Goal: Feedback & Contribution: Submit feedback/report problem

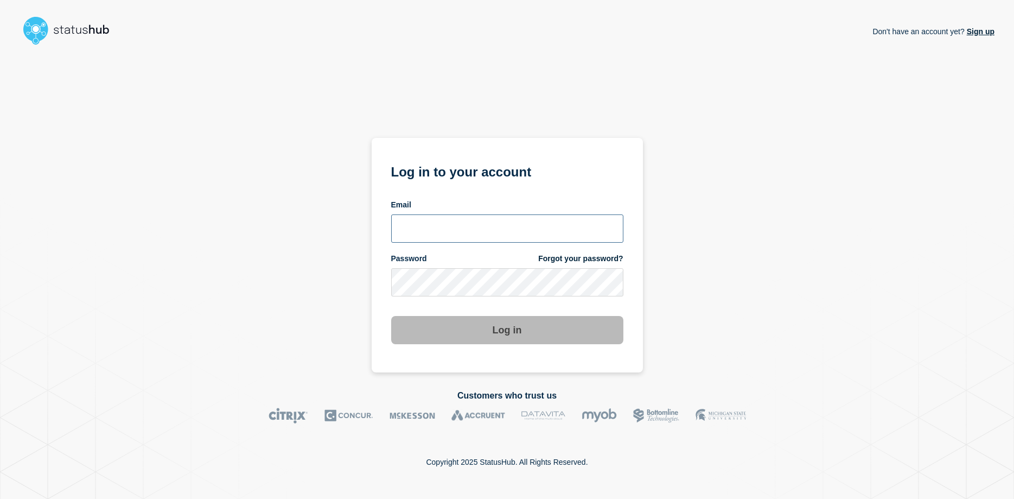
click at [485, 229] on input "email input" at bounding box center [507, 228] width 232 height 28
type input "soren.resbo@stil.dk"
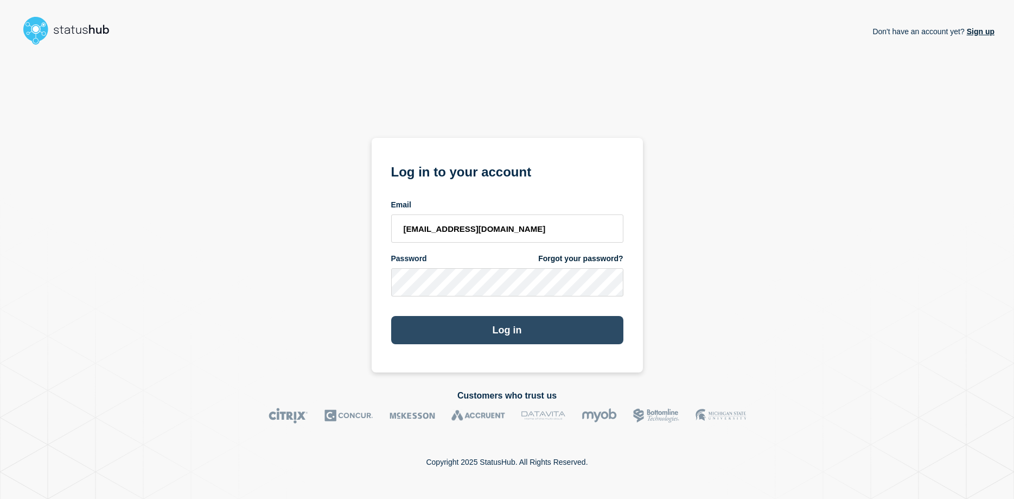
click at [519, 325] on button "Log in" at bounding box center [507, 330] width 232 height 28
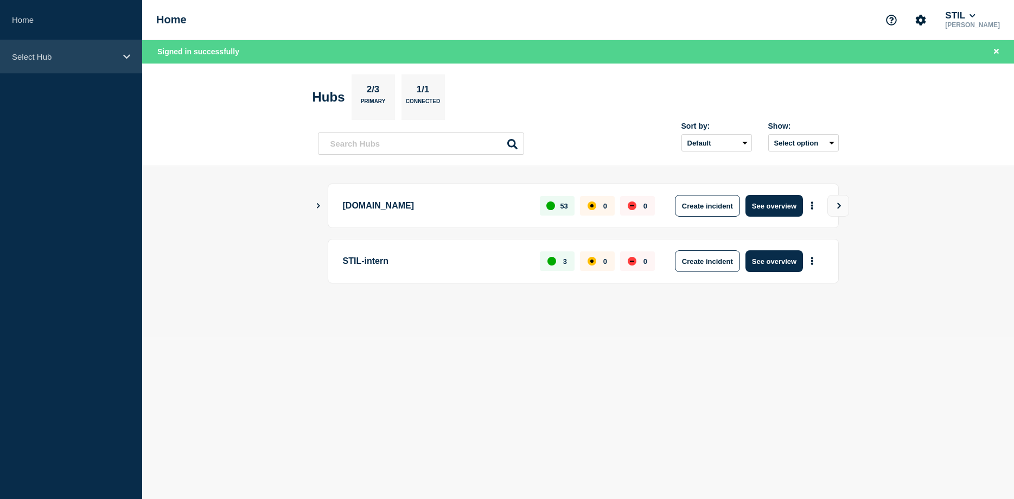
click at [112, 55] on p "Select Hub" at bounding box center [64, 56] width 104 height 9
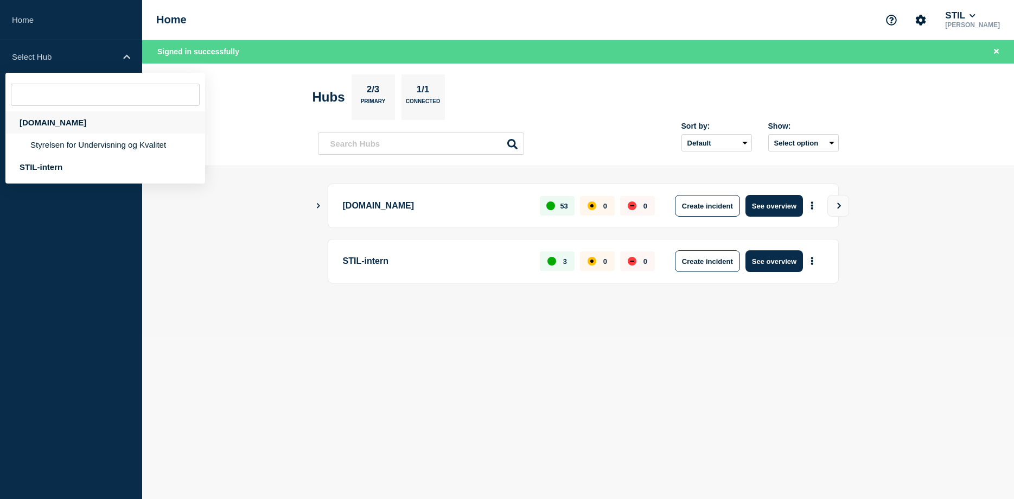
click at [70, 125] on div "[DOMAIN_NAME]" at bounding box center [105, 122] width 200 height 22
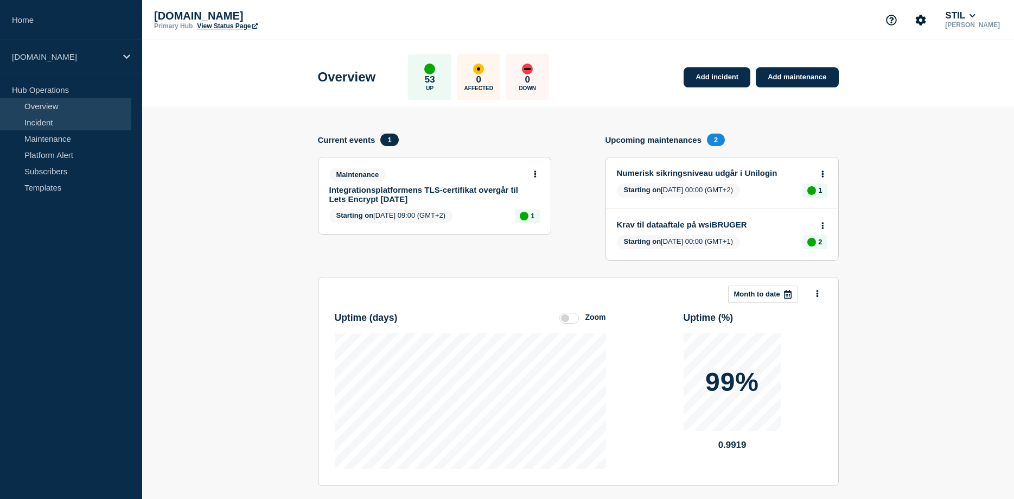
click at [59, 123] on link "Incident" at bounding box center [65, 122] width 131 height 16
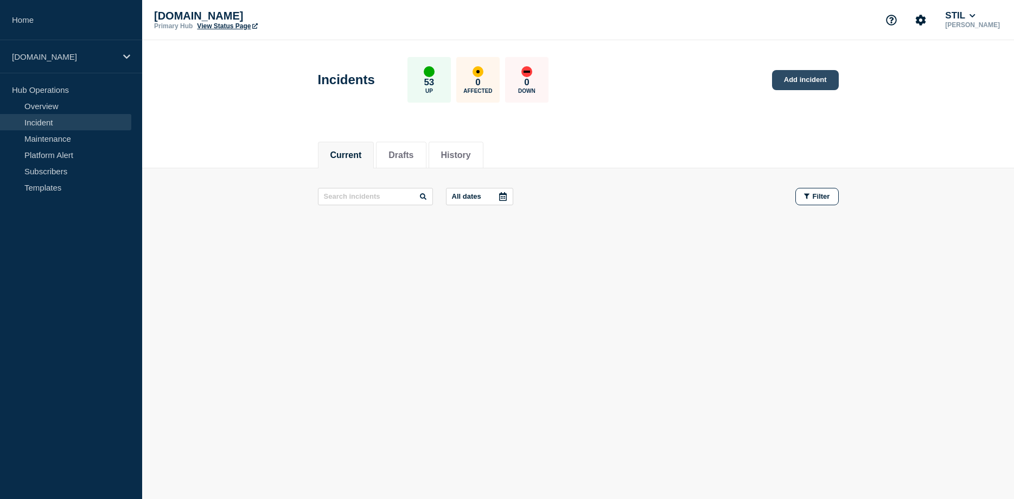
click at [789, 81] on link "Add incident" at bounding box center [805, 80] width 67 height 20
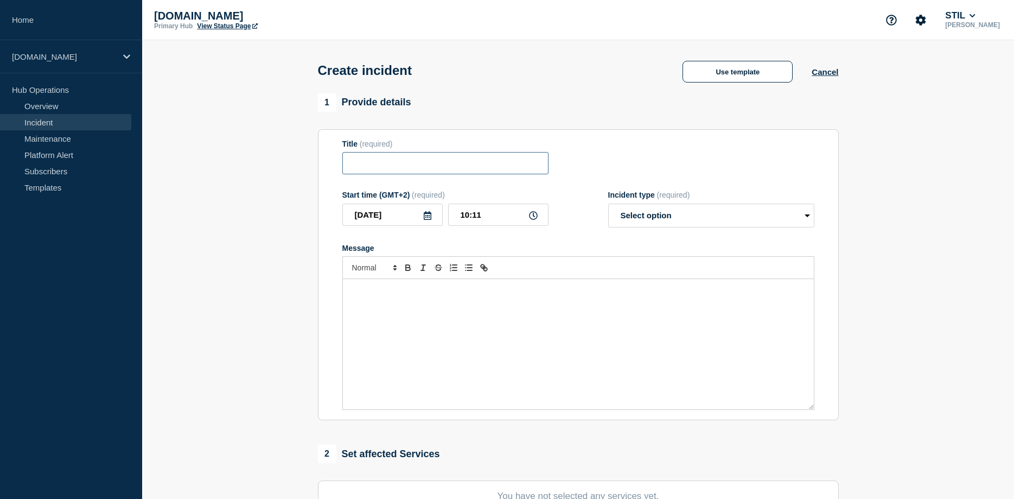
click at [439, 167] on input "Title" at bounding box center [445, 163] width 206 height 22
type input "Problemer med login"
click at [440, 335] on div "Message" at bounding box center [578, 344] width 471 height 130
click at [507, 343] on div "Der kan i øjeblikket opleves problemer med at logge ind i flere portaler. Vores" at bounding box center [578, 344] width 471 height 130
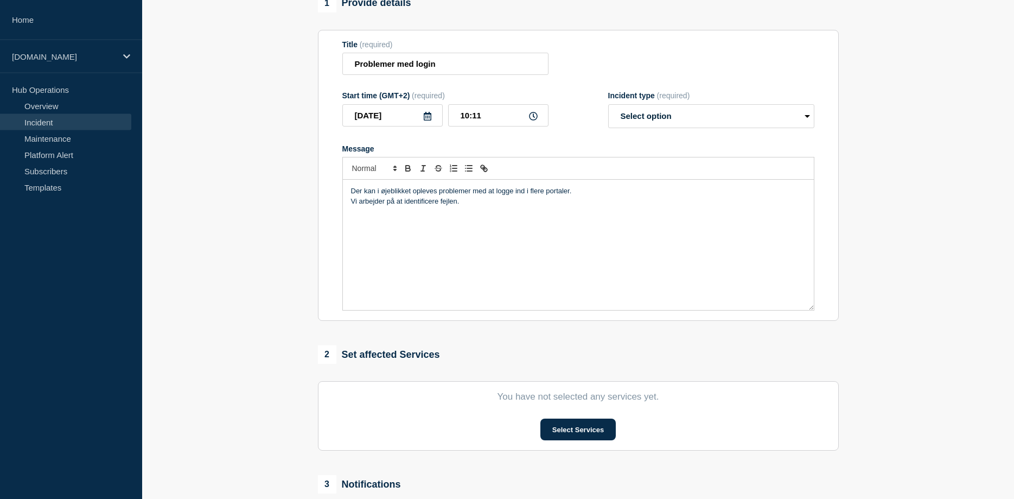
scroll to position [166, 0]
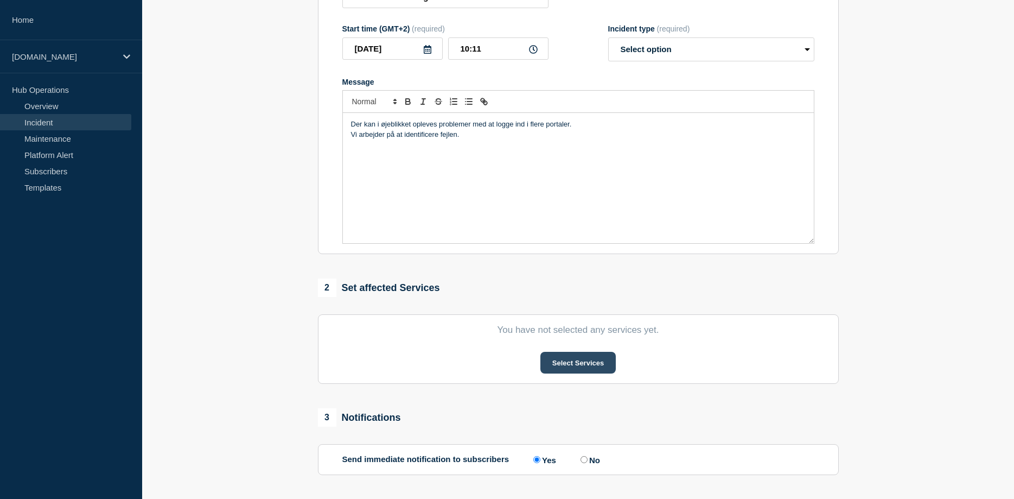
click at [567, 373] on button "Select Services" at bounding box center [577, 363] width 75 height 22
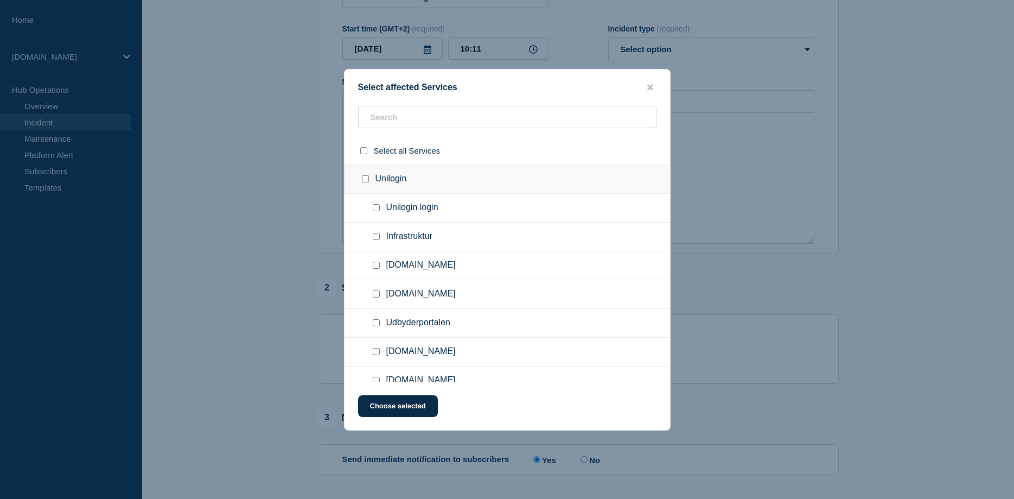
click at [365, 181] on input "Unilogin checkbox" at bounding box center [365, 178] width 7 height 7
checkbox input "true"
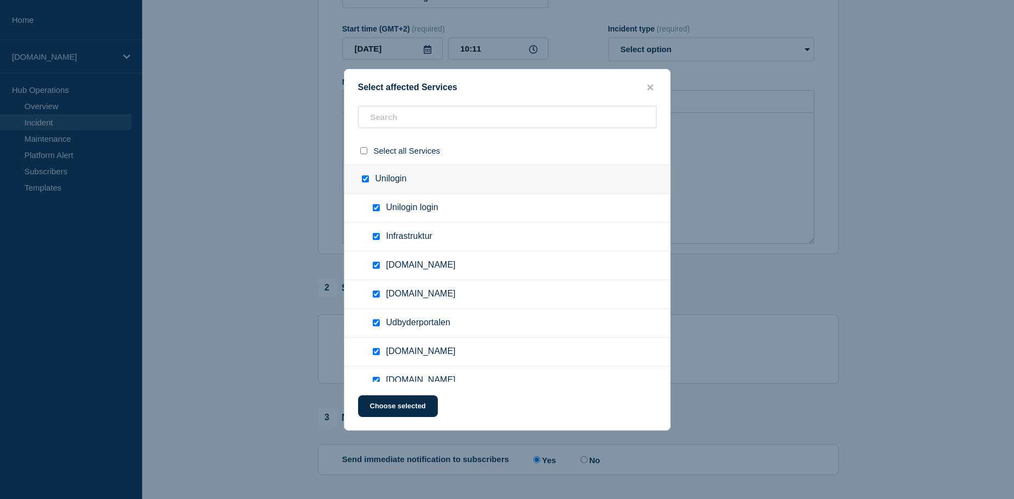
checkbox input "true"
click at [365, 182] on input "Unilogin checkbox" at bounding box center [365, 178] width 7 height 7
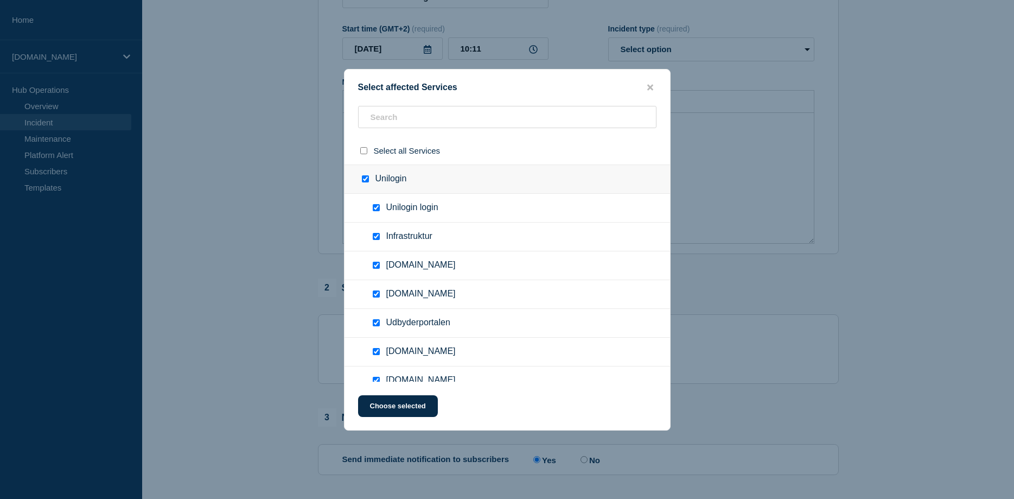
checkbox input "false"
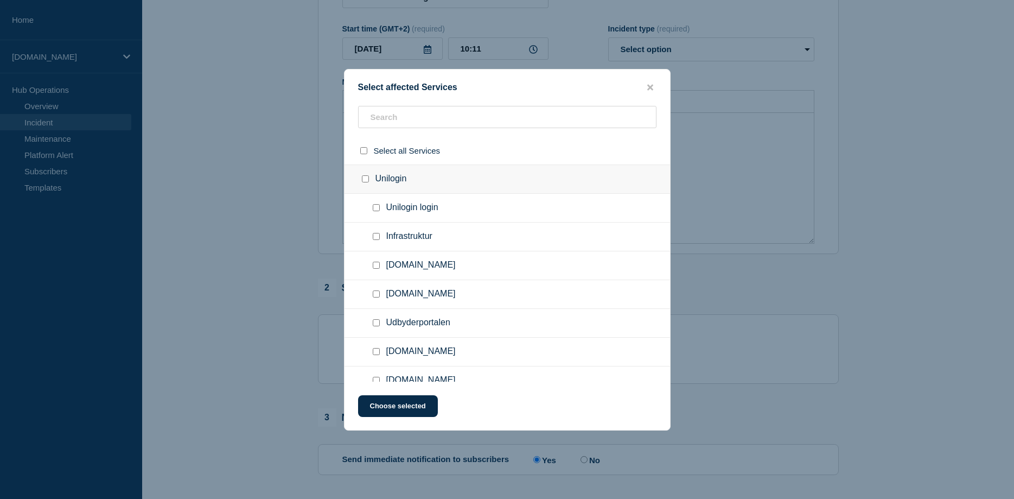
checkbox input "false"
click at [376, 209] on input "Unilogin login checkbox" at bounding box center [376, 207] width 7 height 7
checkbox input "true"
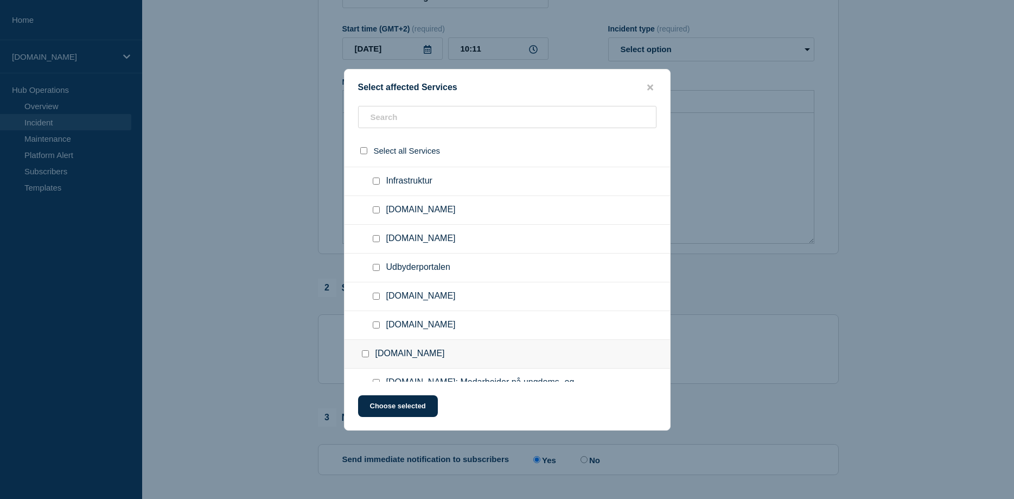
scroll to position [0, 0]
click at [376, 236] on input "Infrastruktur checkbox" at bounding box center [376, 236] width 7 height 7
checkbox input "true"
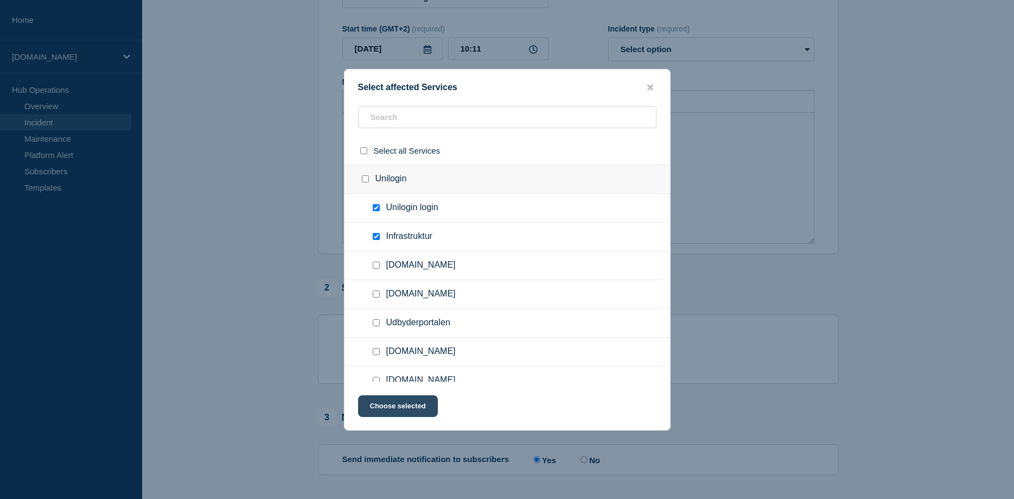
click at [400, 409] on button "Choose selected" at bounding box center [398, 406] width 80 height 22
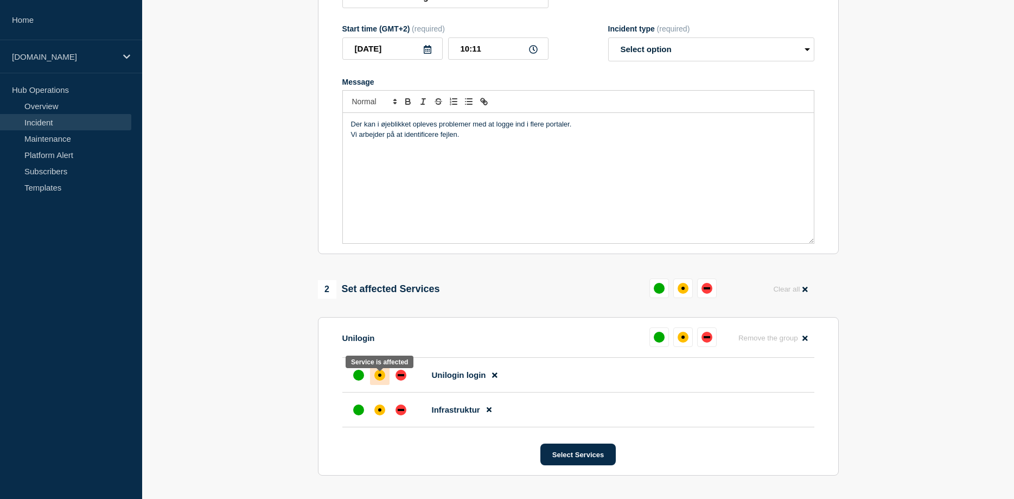
click at [376, 380] on div "affected" at bounding box center [379, 374] width 11 height 11
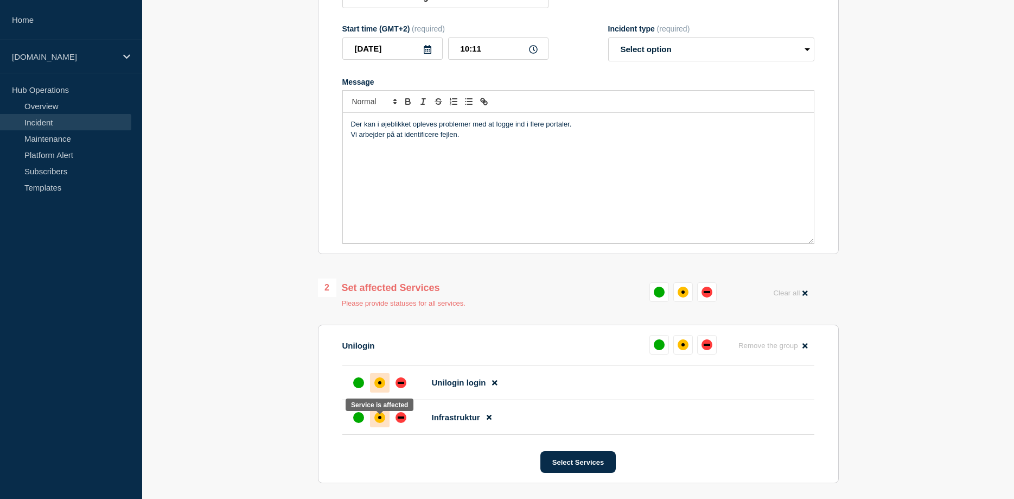
click at [379, 419] on div "affected" at bounding box center [379, 417] width 3 height 3
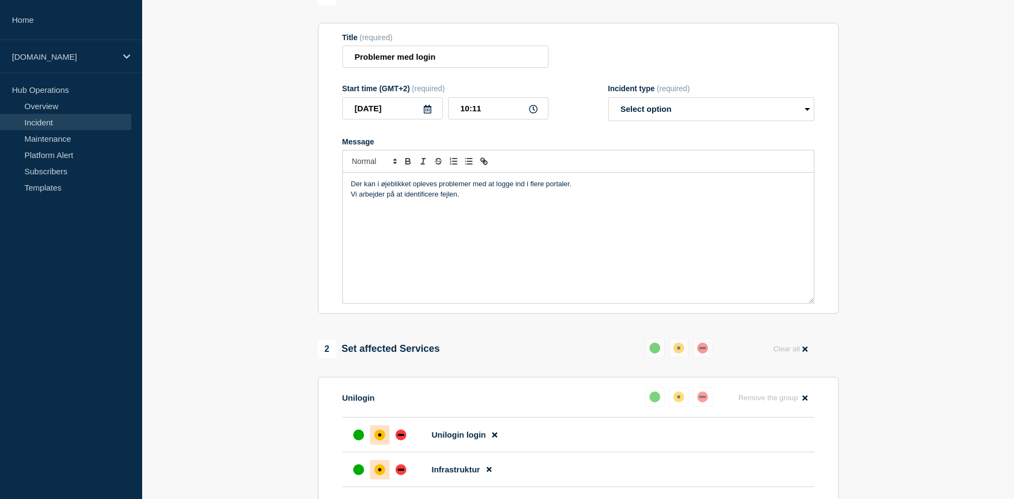
scroll to position [81, 0]
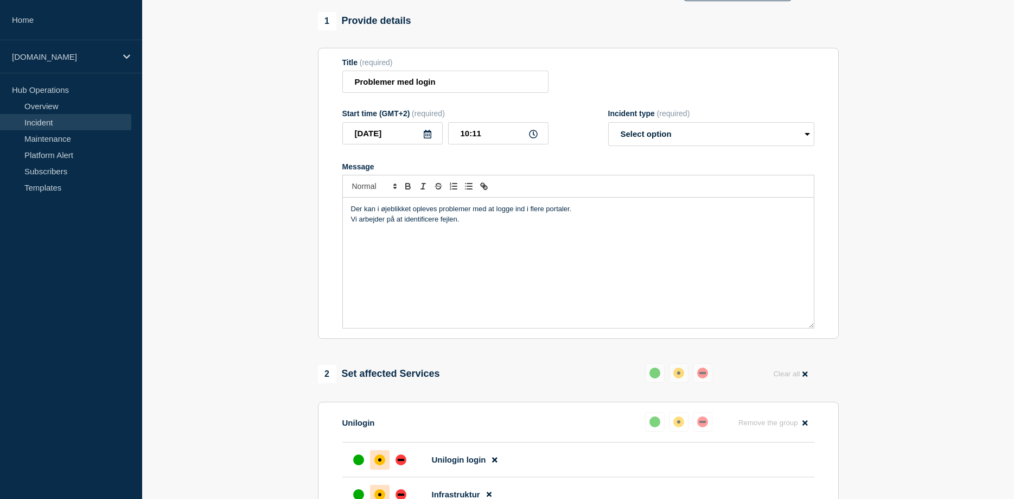
click at [614, 254] on div "Der kan i øjeblikket opleves problemer med at logge ind i flere portaler. Vi ar…" at bounding box center [578, 262] width 471 height 130
click at [589, 213] on p "Der kan i øjeblikket opleves problemer med at logge ind i flere portaler." at bounding box center [578, 209] width 455 height 10
click at [581, 240] on div "Der kan i øjeblikket opleves problemer med at logge ind i flere portaler. Vi ar…" at bounding box center [578, 262] width 471 height 130
click at [582, 213] on p "Der kan i øjeblikket opleves problemer med at logge ind i flere portaler." at bounding box center [578, 209] width 455 height 10
click at [561, 213] on p "Der kan i øjeblikket opleves problemer med at logge ind i flere portaler." at bounding box center [578, 209] width 455 height 10
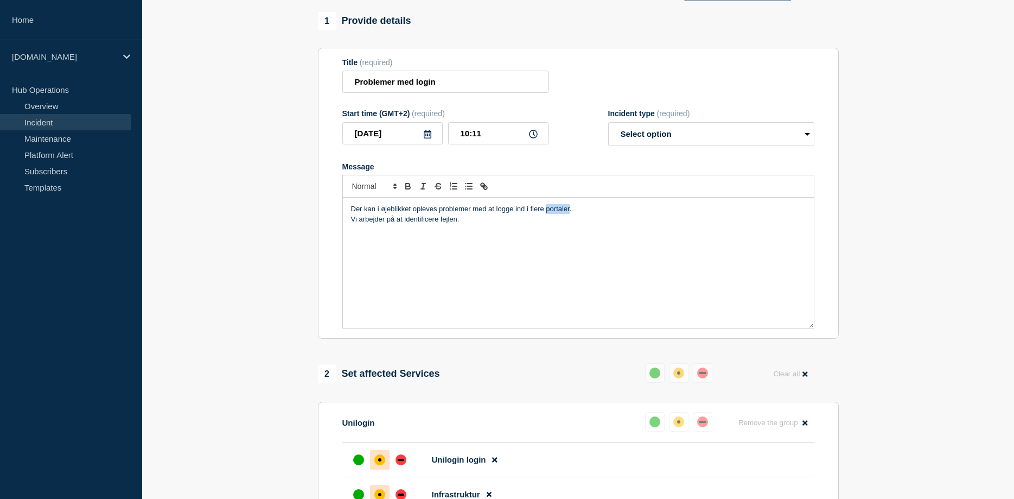
click at [561, 213] on p "Der kan i øjeblikket opleves problemer med at logge ind i flere portaler." at bounding box center [578, 209] width 455 height 10
click at [468, 191] on icon "Toggle bulleted list" at bounding box center [469, 186] width 10 height 10
click at [610, 214] on p "Der kan i øjeblikket opleves problemer med at logge ind i flere portaler." at bounding box center [578, 209] width 455 height 10
click at [608, 122] on select "Select option Investigating Identified Monitoring" at bounding box center [711, 134] width 206 height 24
select select "investigating"
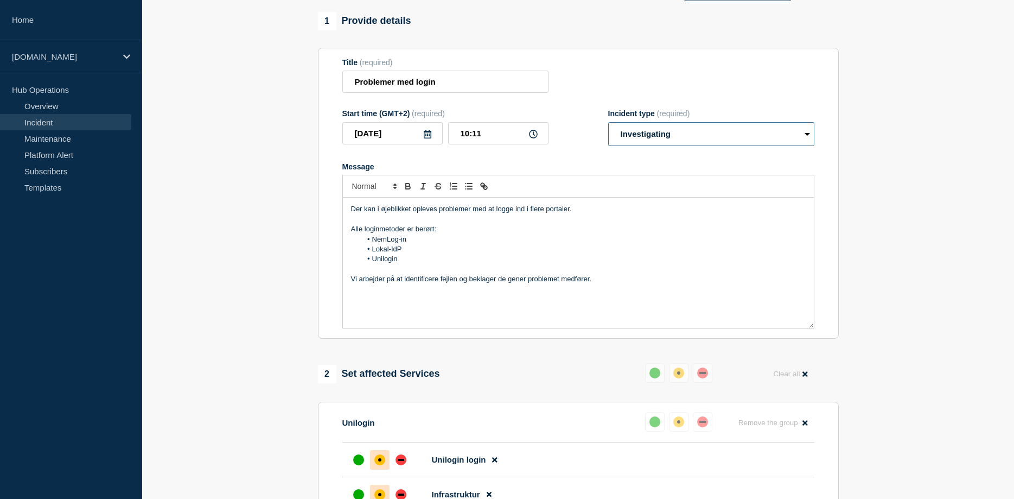
click option "Investigating" at bounding box center [0, 0] width 0 height 0
click at [860, 228] on section "1 Provide details Title (required) Problemer med login Start time (GMT+2) (requ…" at bounding box center [578, 368] width 872 height 713
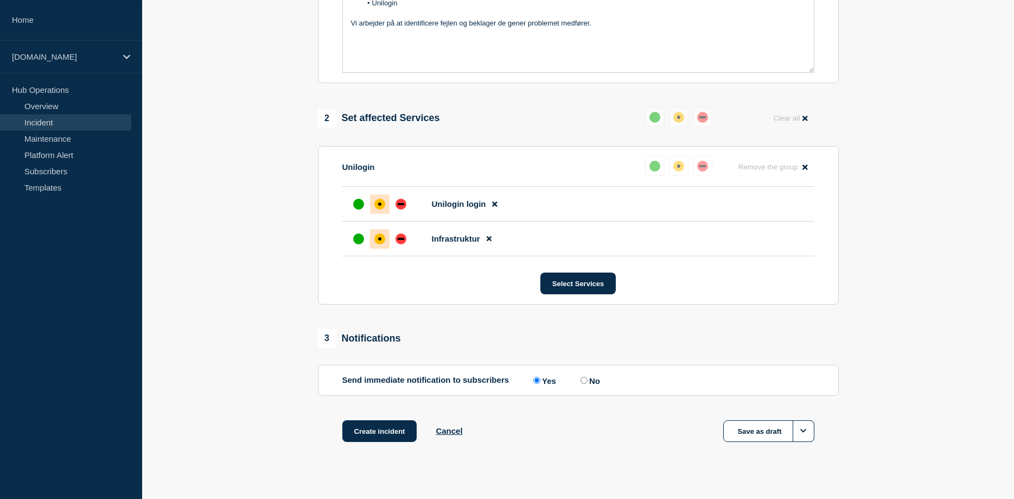
scroll to position [358, 0]
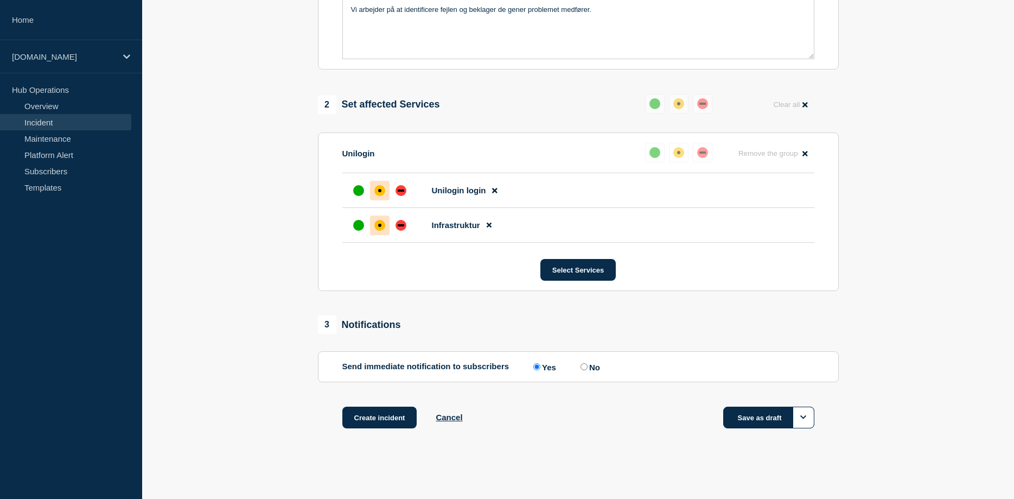
click at [760, 412] on button "Save as draft" at bounding box center [768, 417] width 91 height 22
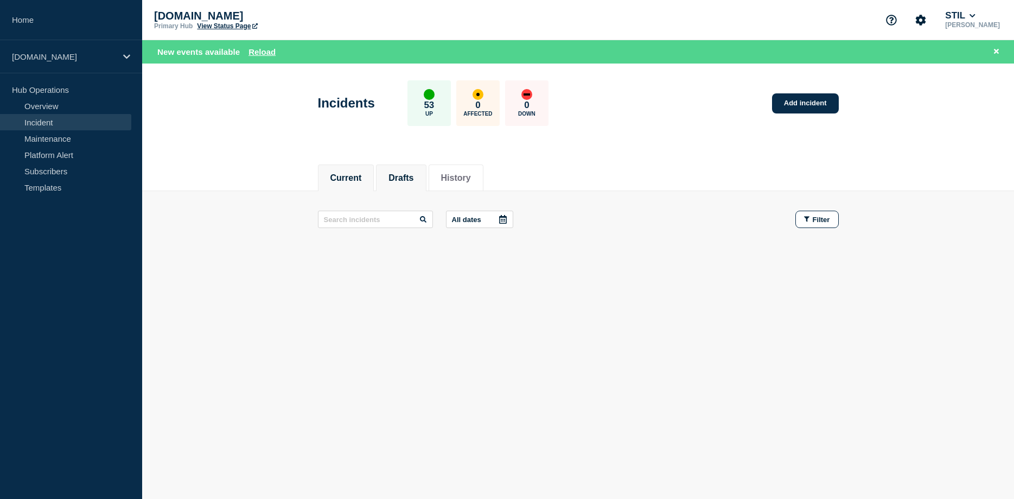
click at [348, 177] on button "Current" at bounding box center [345, 178] width 31 height 10
click at [399, 177] on button "Drafts" at bounding box center [400, 178] width 25 height 10
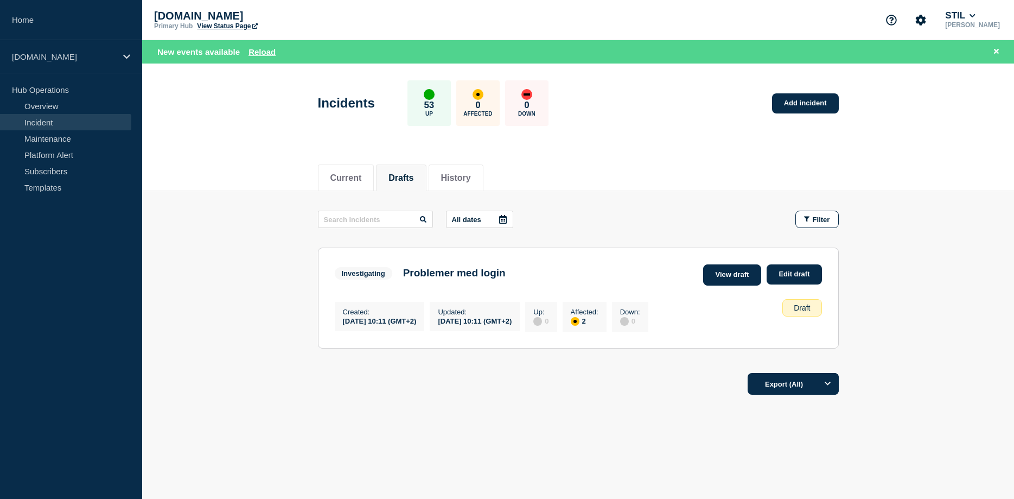
click at [726, 274] on link "View draft" at bounding box center [732, 274] width 59 height 21
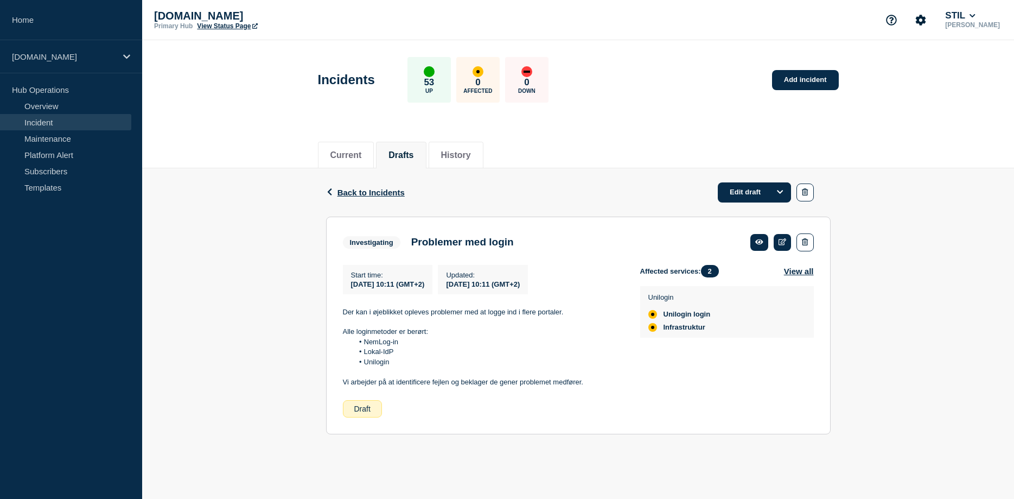
click at [936, 352] on div "Back Back to Incidents Edit draft Investigating Problemer med login Start time …" at bounding box center [578, 309] width 872 height 283
